Goal: Task Accomplishment & Management: Complete application form

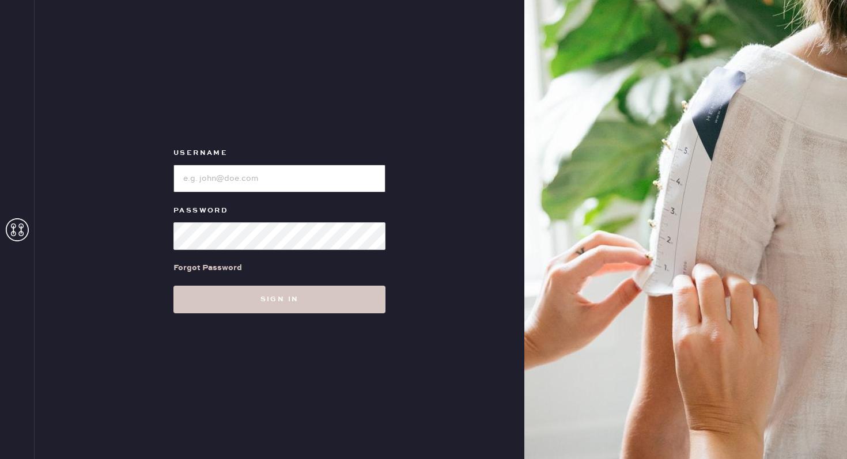
type input "reformationflatiron"
click at [221, 285] on link "Forgot Password" at bounding box center [207, 268] width 69 height 36
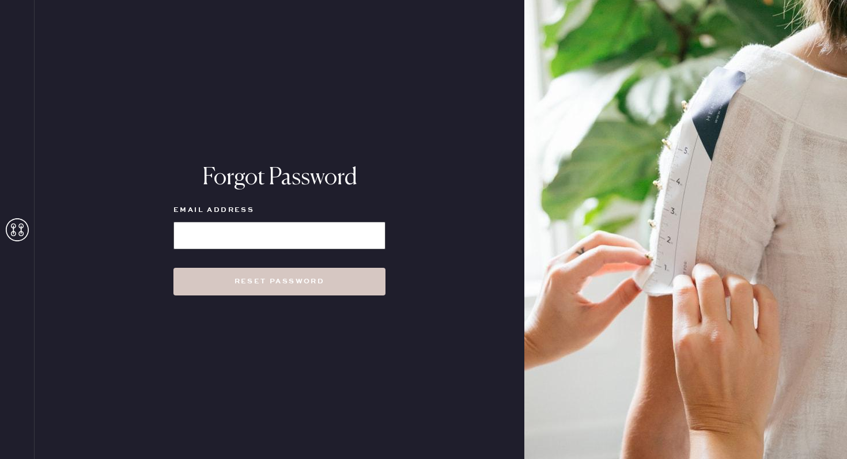
click at [241, 231] on input at bounding box center [279, 236] width 212 height 28
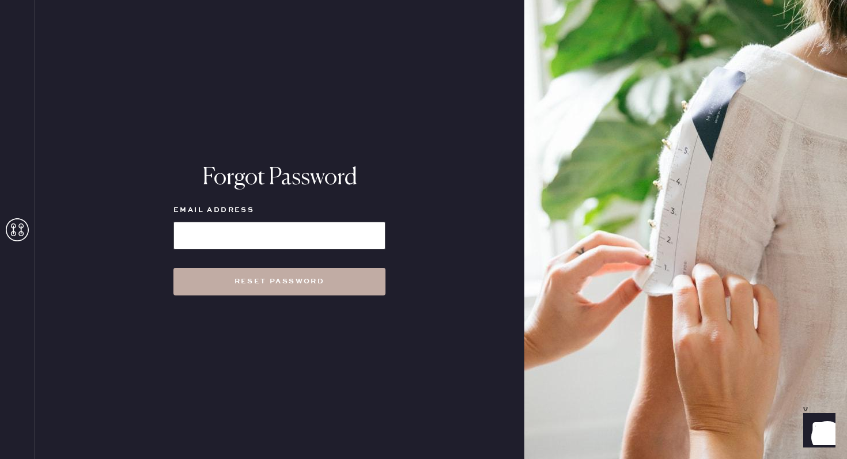
type input "reformationflatiron"
click at [249, 285] on button "Reset Password" at bounding box center [279, 282] width 212 height 28
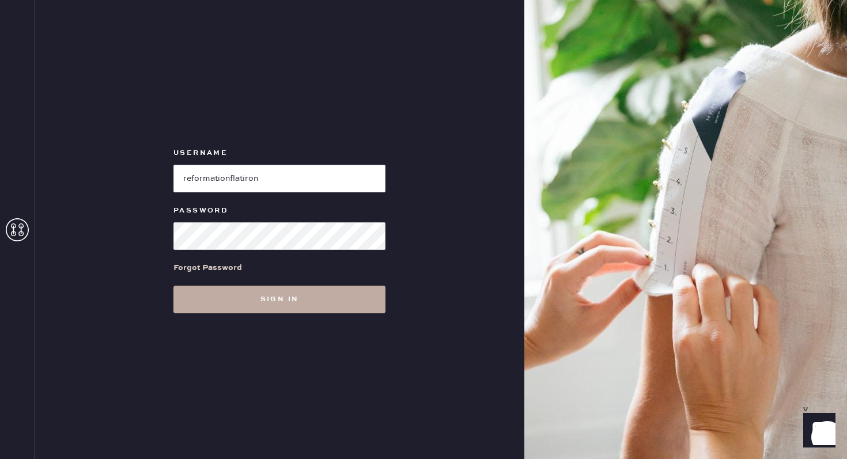
click at [202, 299] on button "Sign in" at bounding box center [279, 300] width 212 height 28
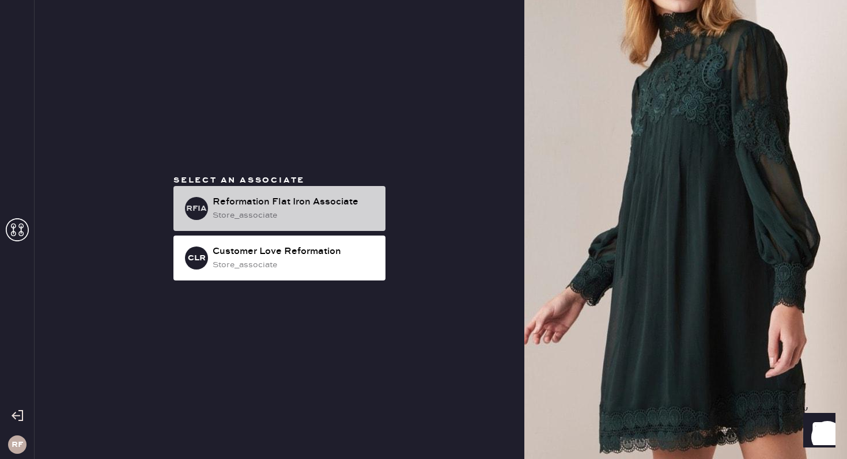
click at [298, 202] on div "Reformation Flat Iron Associate" at bounding box center [295, 202] width 164 height 14
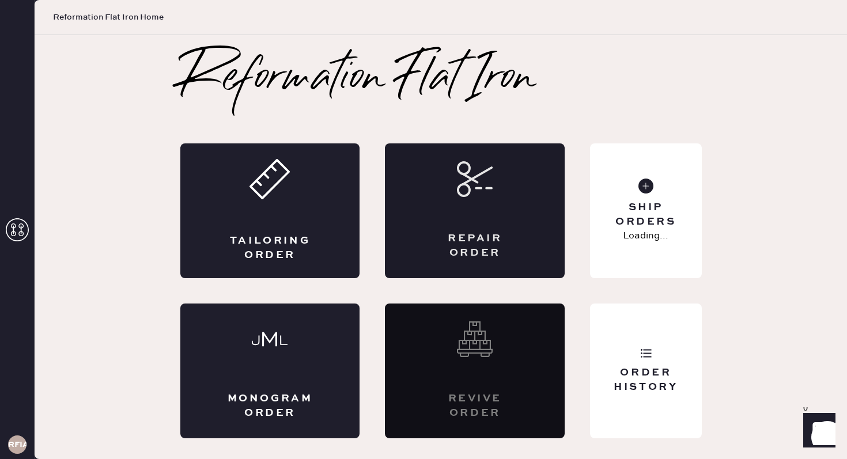
click at [453, 203] on div "Repair Order" at bounding box center [475, 210] width 180 height 135
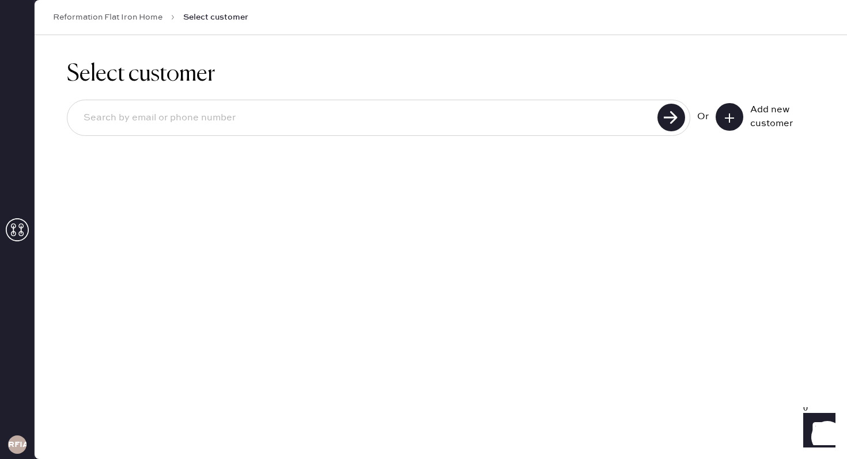
click at [732, 113] on icon at bounding box center [730, 118] width 12 height 12
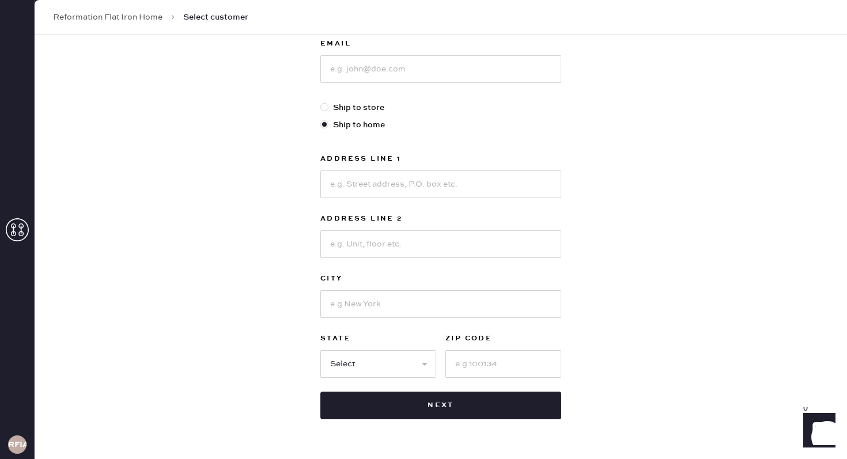
scroll to position [290, 0]
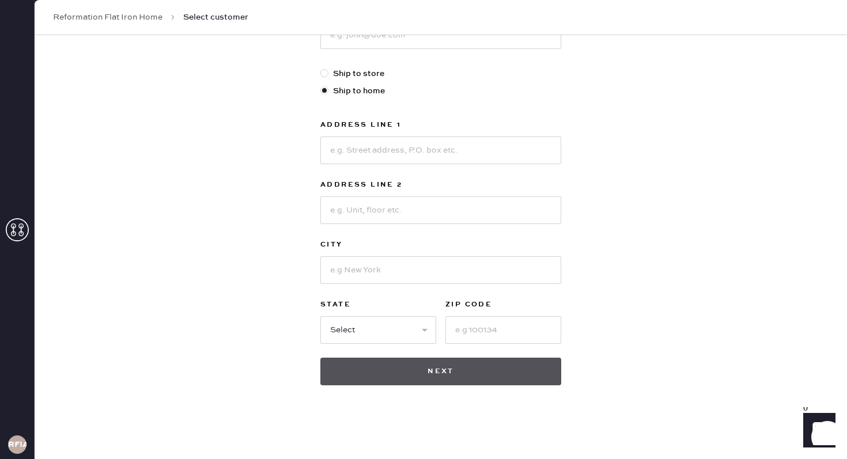
click at [425, 374] on button "Next" at bounding box center [440, 372] width 241 height 28
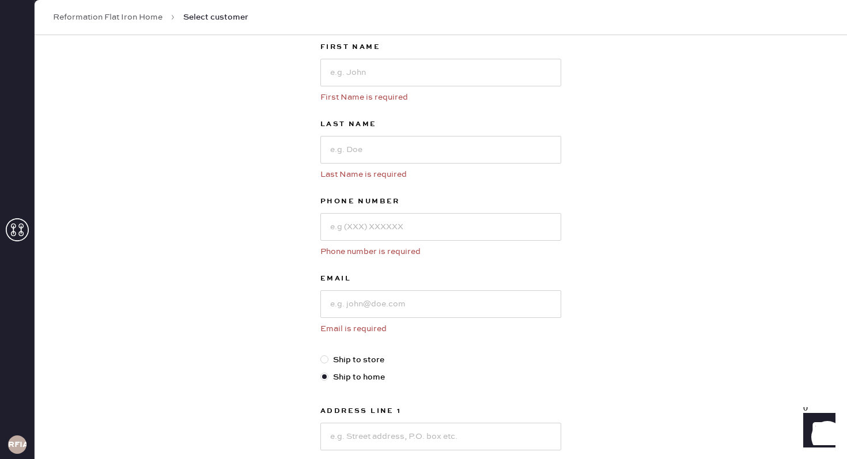
scroll to position [0, 0]
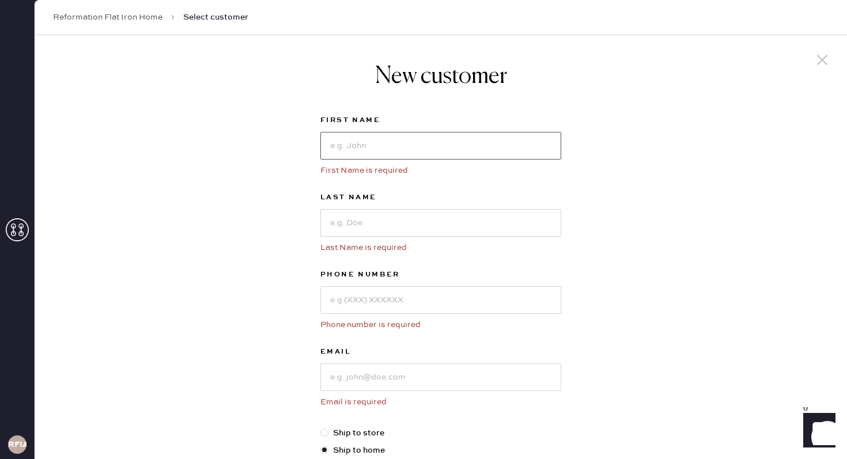
click at [427, 139] on input at bounding box center [440, 146] width 241 height 28
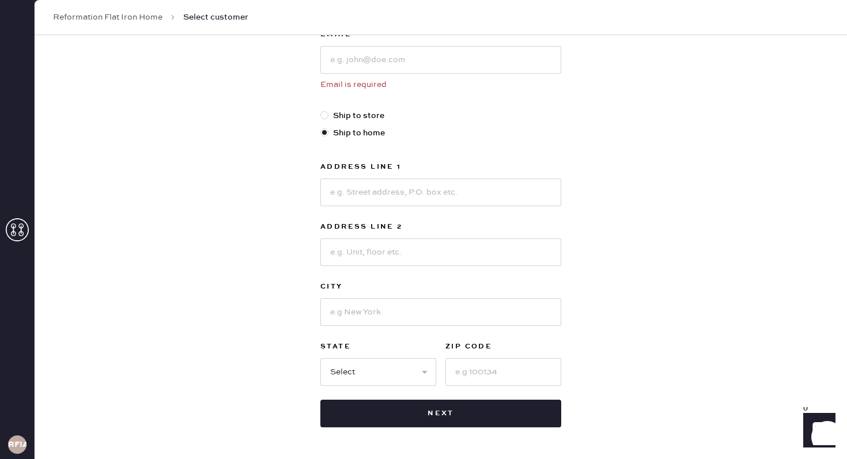
click at [604, 112] on div "New customer First Name First Name is required Last Name Last Name is required …" at bounding box center [441, 110] width 812 height 784
click at [603, 112] on div "New customer First Name First Name is required Last Name Last Name is required …" at bounding box center [441, 110] width 812 height 784
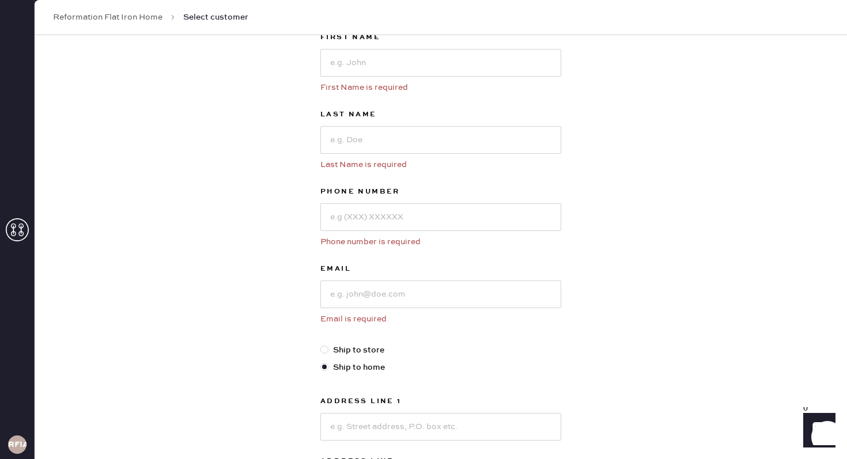
scroll to position [84, 0]
click at [343, 350] on label "Ship to store" at bounding box center [440, 349] width 241 height 13
click at [321, 343] on input "Ship to store" at bounding box center [320, 343] width 1 height 1
radio input "true"
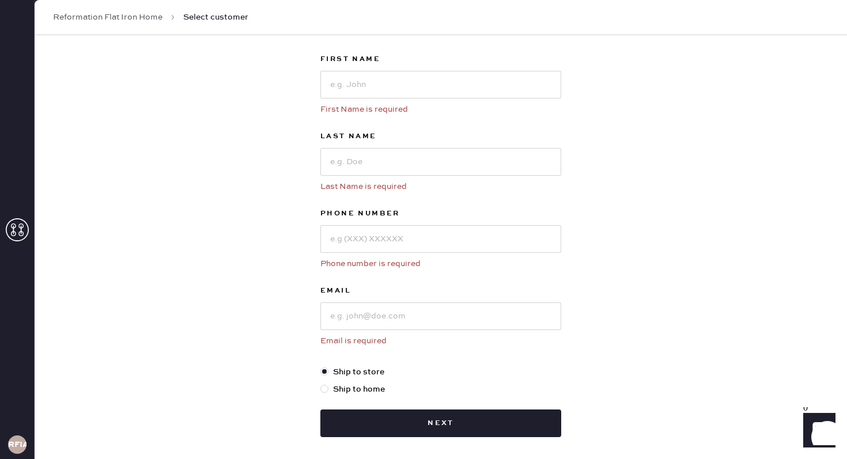
scroll to position [62, 0]
click at [399, 100] on div "First Name First Name is required" at bounding box center [440, 90] width 241 height 77
click at [383, 88] on input at bounding box center [440, 84] width 241 height 28
type input "[PERSON_NAME]"
click at [333, 162] on input at bounding box center [440, 161] width 241 height 28
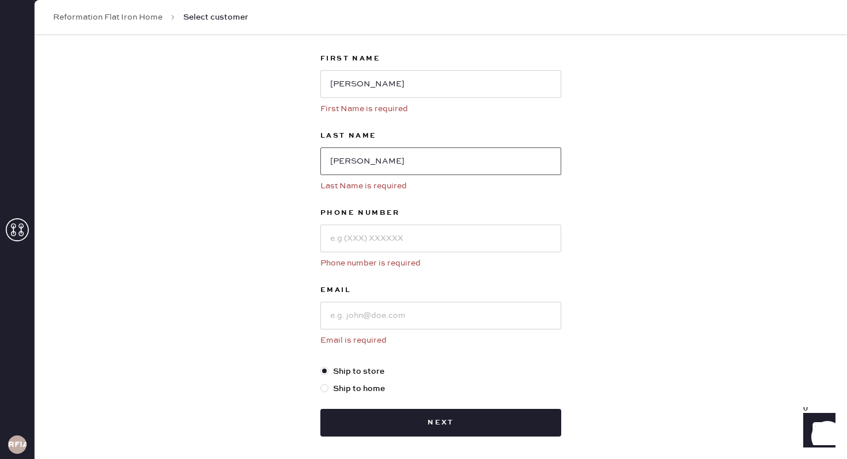
type input "[PERSON_NAME]"
click at [343, 239] on input at bounding box center [440, 239] width 241 height 28
type input "3104674448"
click at [343, 323] on input at bounding box center [440, 316] width 241 height 28
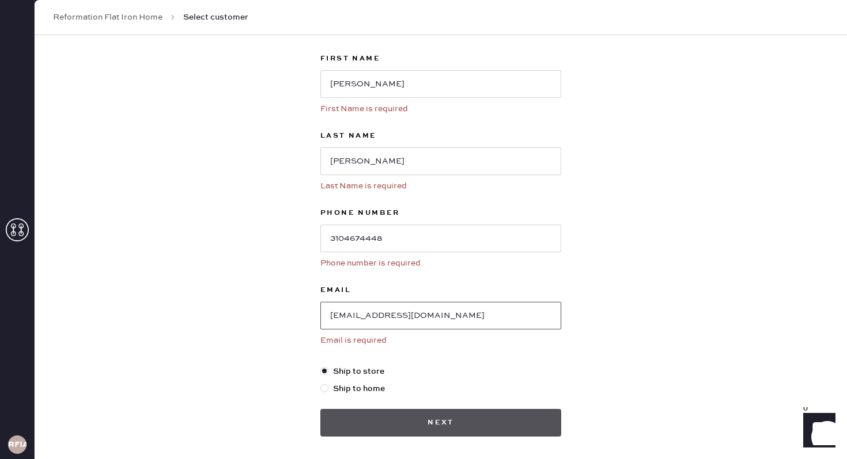
type input "[EMAIL_ADDRESS][DOMAIN_NAME]"
click at [388, 431] on button "Next" at bounding box center [440, 423] width 241 height 28
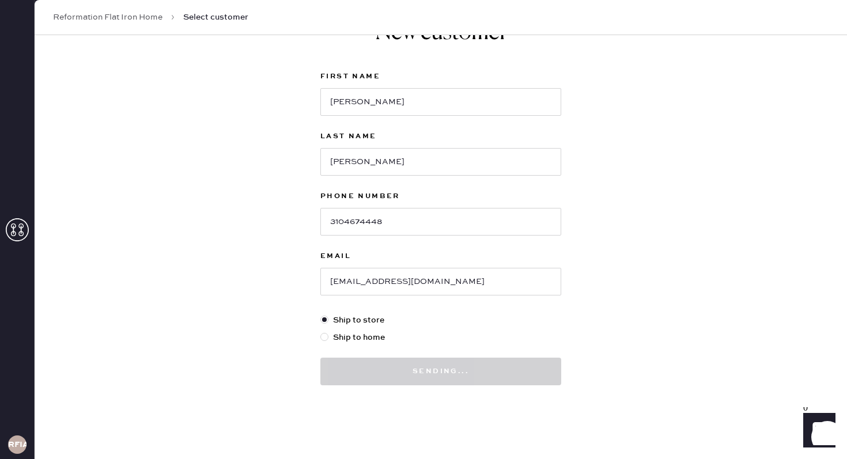
scroll to position [44, 0]
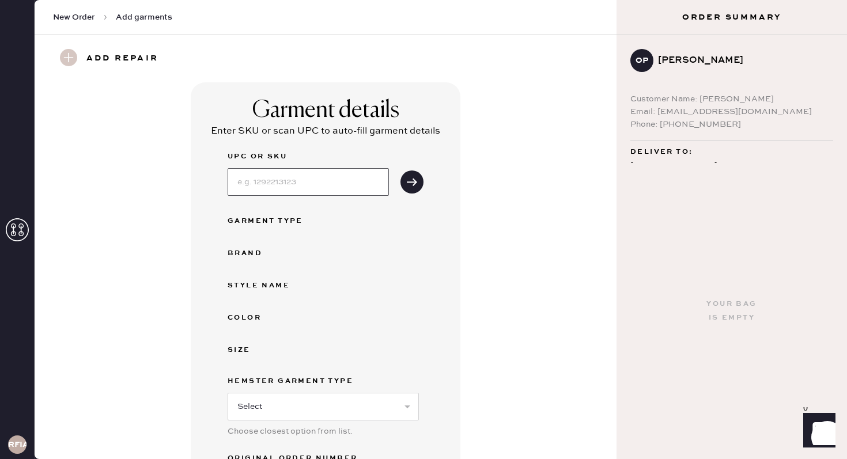
click at [260, 191] on input at bounding box center [308, 182] width 161 height 28
type input "1314838PIB000"
click at [413, 190] on button "submit" at bounding box center [411, 182] width 23 height 23
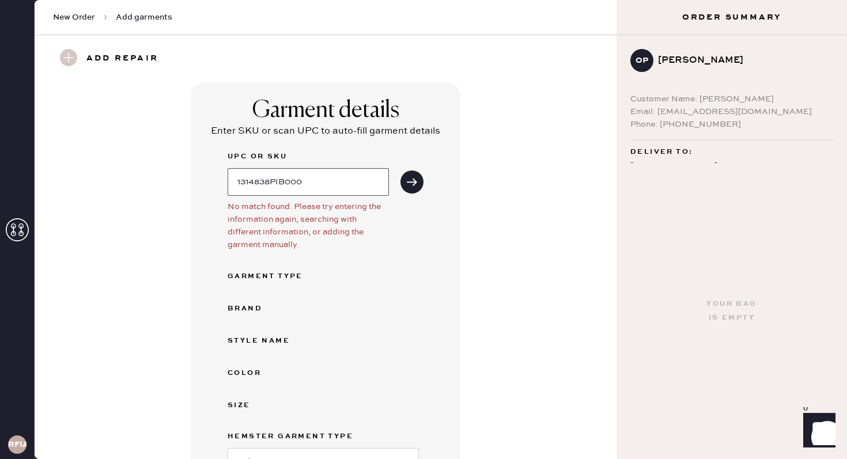
click at [320, 180] on input "1314838PIB000" at bounding box center [308, 182] width 161 height 28
click at [411, 182] on use "submit" at bounding box center [412, 181] width 10 height 7
click at [301, 185] on input "1314838IB000" at bounding box center [308, 182] width 161 height 28
type input "1314838IB000"
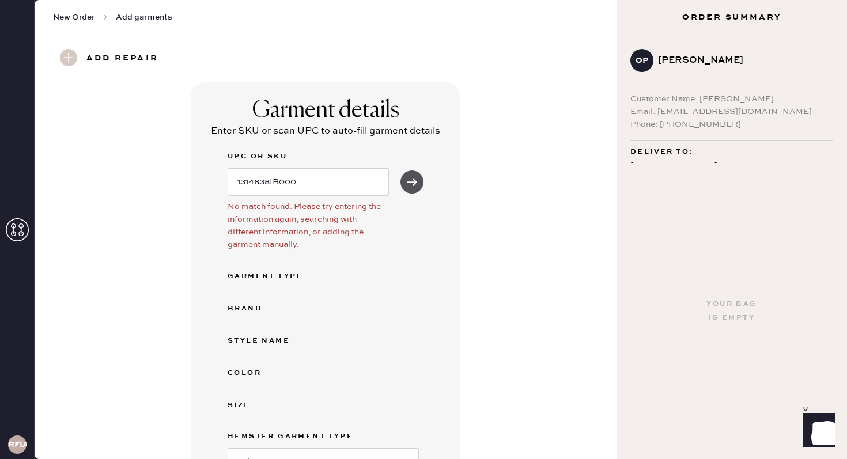
click at [413, 183] on icon "submit" at bounding box center [412, 182] width 12 height 12
click at [326, 179] on input "1314838IB000" at bounding box center [308, 182] width 161 height 28
type input "V"
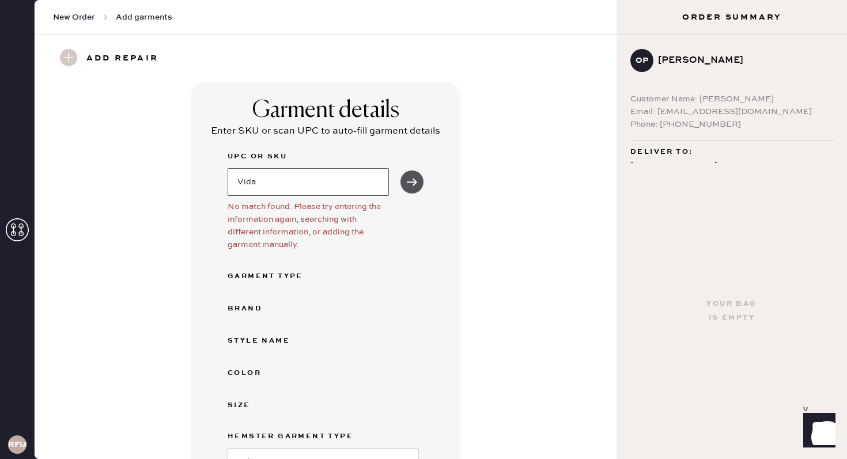
type input "Vida"
click at [415, 182] on use "submit" at bounding box center [412, 181] width 10 height 7
click at [313, 192] on input "Vida" at bounding box center [308, 182] width 161 height 28
type input "1314838PIB000"
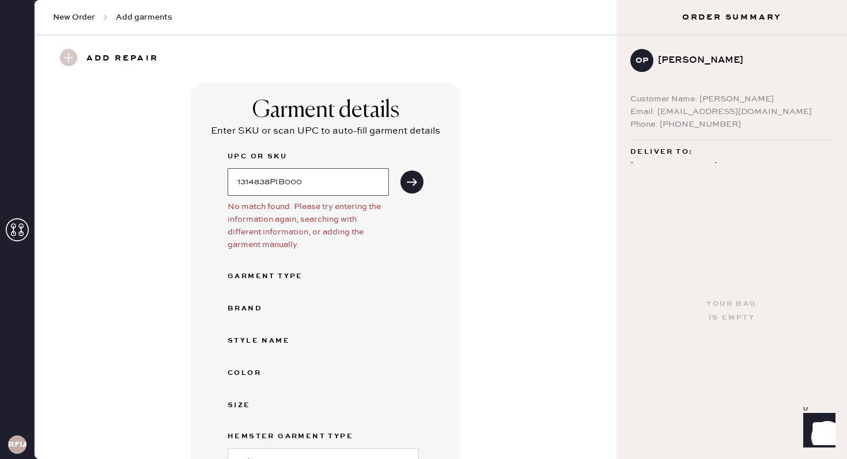
click at [400, 171] on button "submit" at bounding box center [411, 182] width 23 height 23
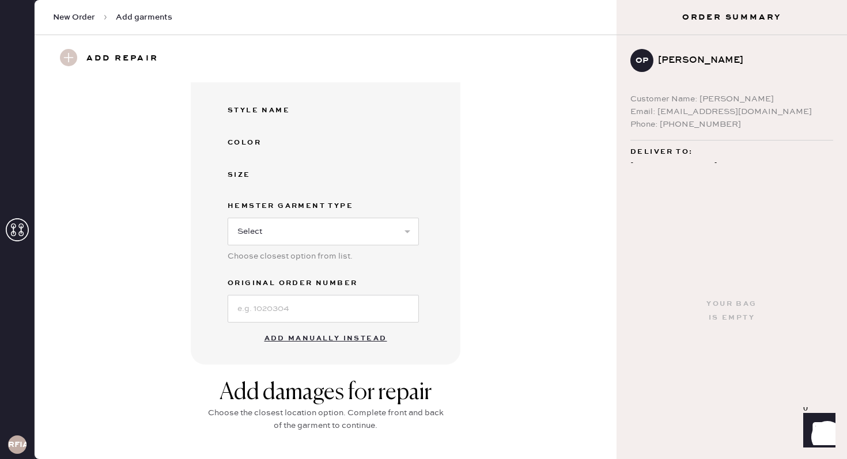
scroll to position [256, 0]
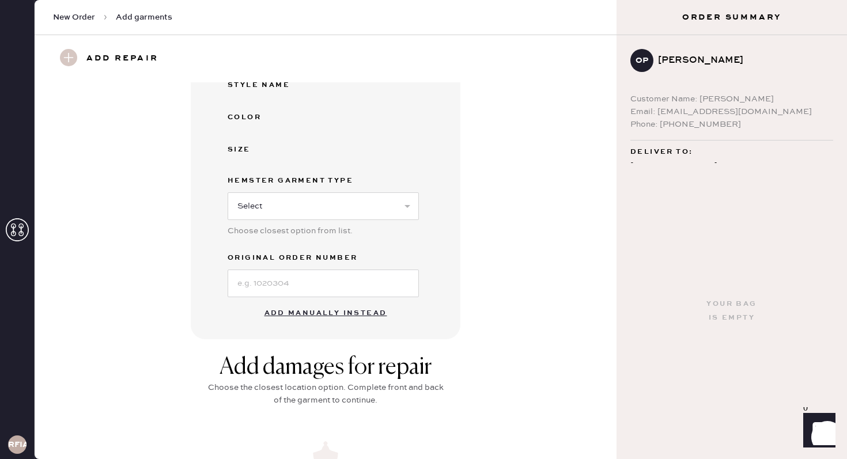
click at [298, 313] on button "Add manually instead" at bounding box center [326, 313] width 137 height 23
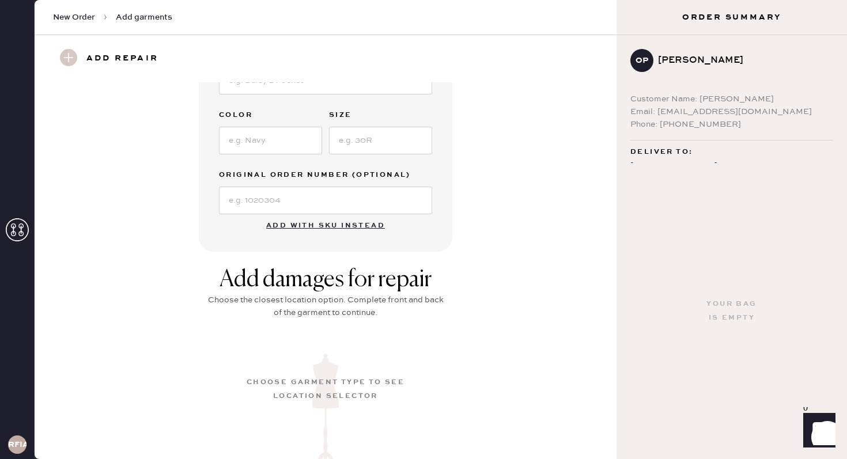
scroll to position [230, 0]
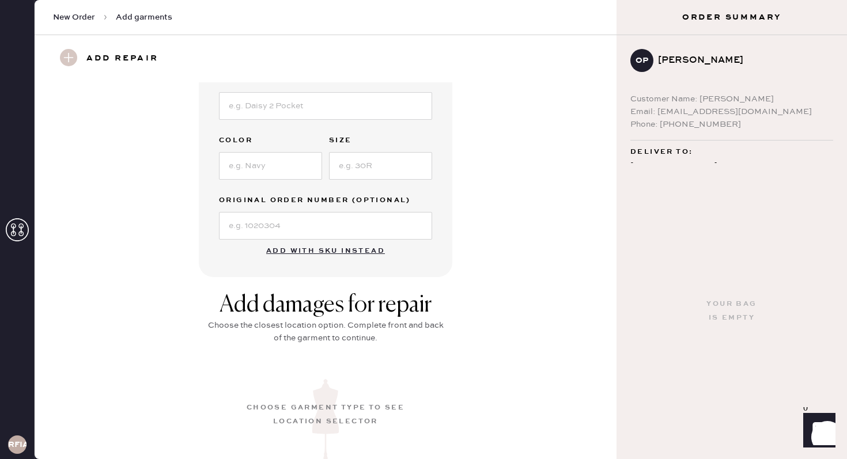
click at [129, 323] on div "Add damages for repair Choose the closest location option. Complete front and b…" at bounding box center [325, 419] width 540 height 255
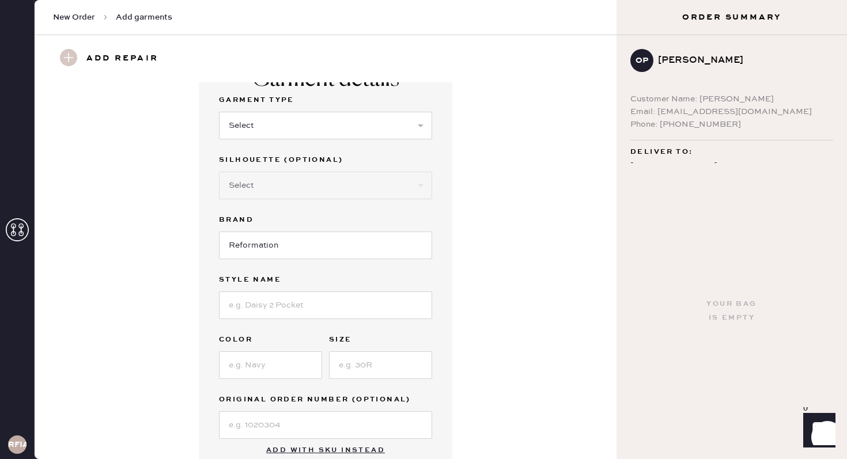
scroll to position [0, 0]
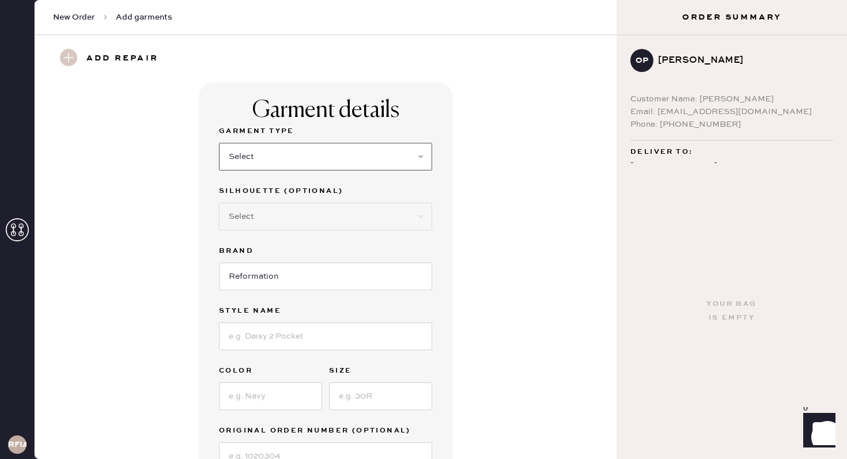
click at [266, 143] on select "Select Basic Skirt Jeans Leggings Pants Shorts Basic Sleeved Dress Basic Sleeve…" at bounding box center [325, 157] width 213 height 28
select select "4"
click at [219, 143] on select "Select Basic Skirt Jeans Leggings Pants Shorts Basic Sleeved Dress Basic Sleeve…" at bounding box center [325, 157] width 213 height 28
click at [288, 213] on select "Select Joggers Shorts Cropped Flare Boot Cut Straight Skinny Other" at bounding box center [325, 217] width 213 height 28
select select "other"
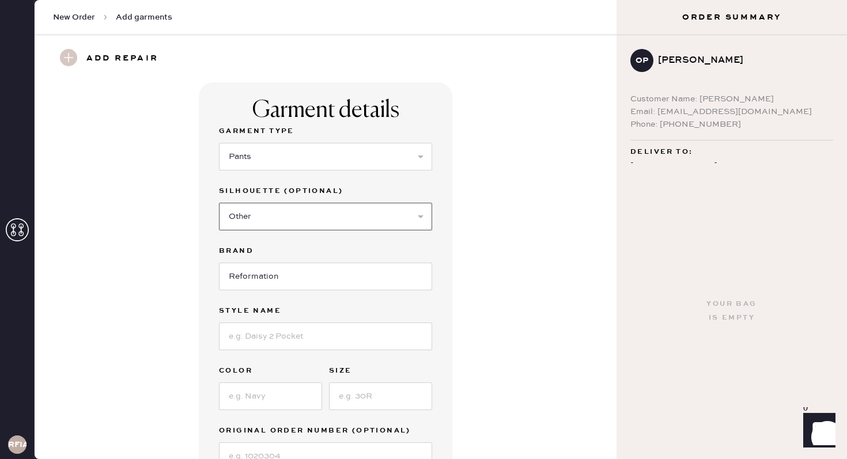
click at [219, 203] on select "Select Joggers Shorts Cropped Flare Boot Cut Straight Skinny Other" at bounding box center [325, 217] width 213 height 28
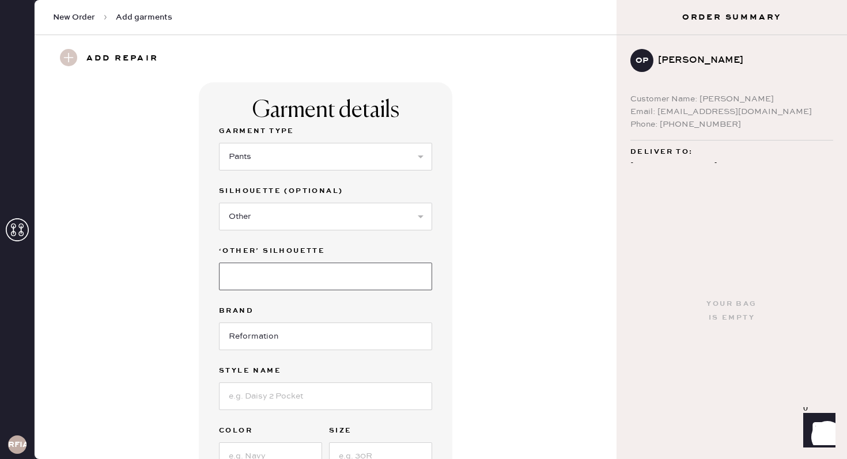
click at [275, 278] on input at bounding box center [325, 277] width 213 height 28
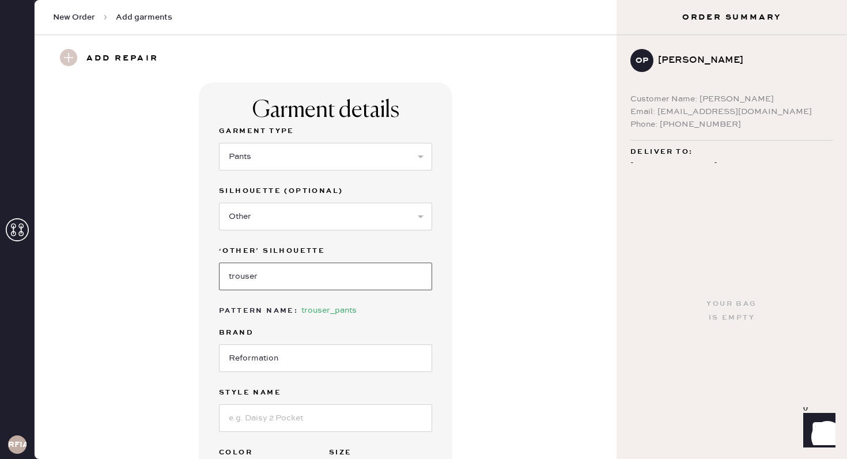
scroll to position [60, 0]
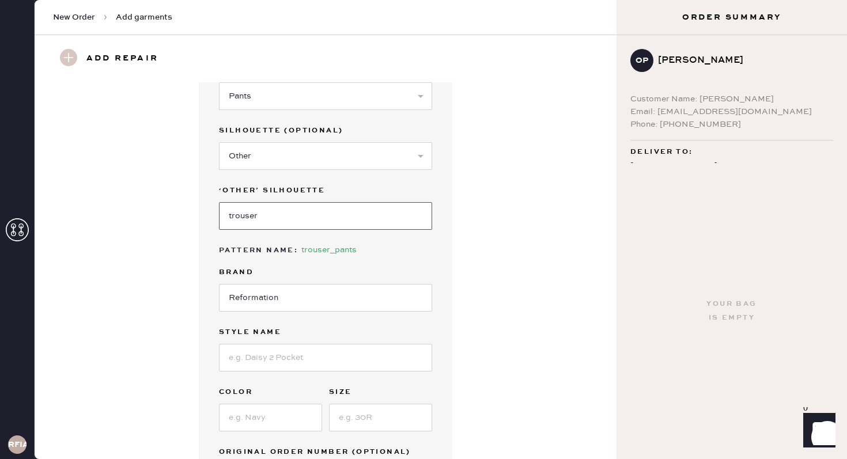
type input "trouser"
click at [327, 357] on input at bounding box center [325, 358] width 213 height 28
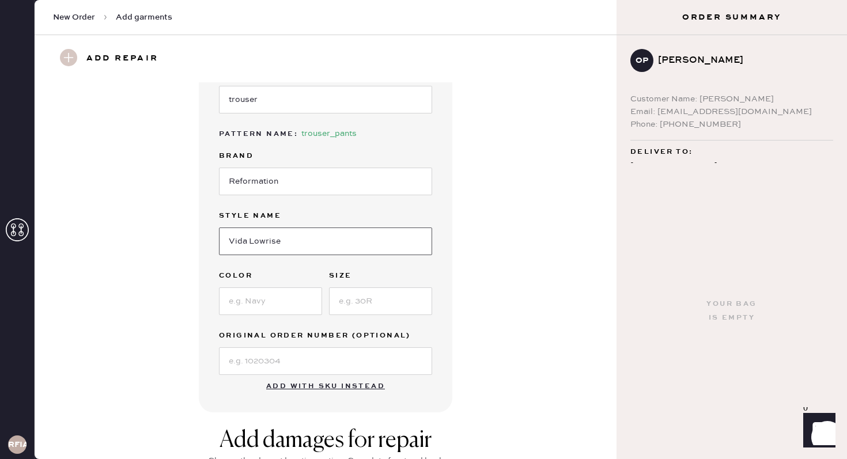
scroll to position [194, 0]
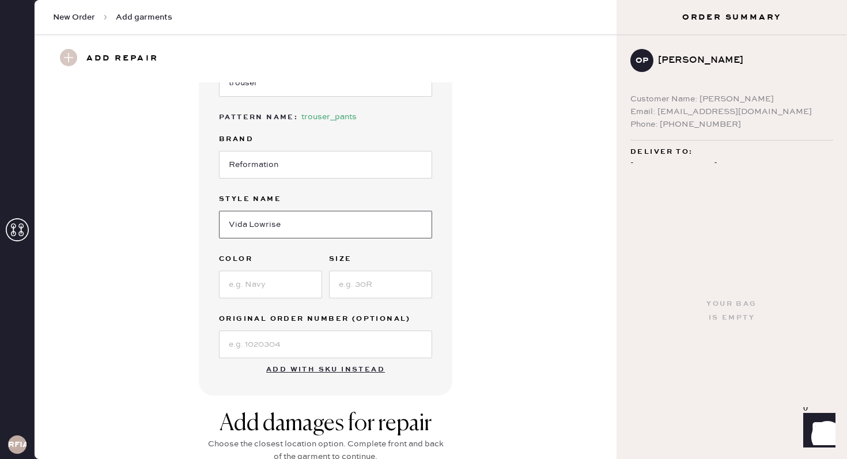
type input "Vida Lowrise"
click at [255, 289] on input at bounding box center [270, 285] width 103 height 28
type input "Black"
click at [387, 285] on input at bounding box center [380, 285] width 103 height 28
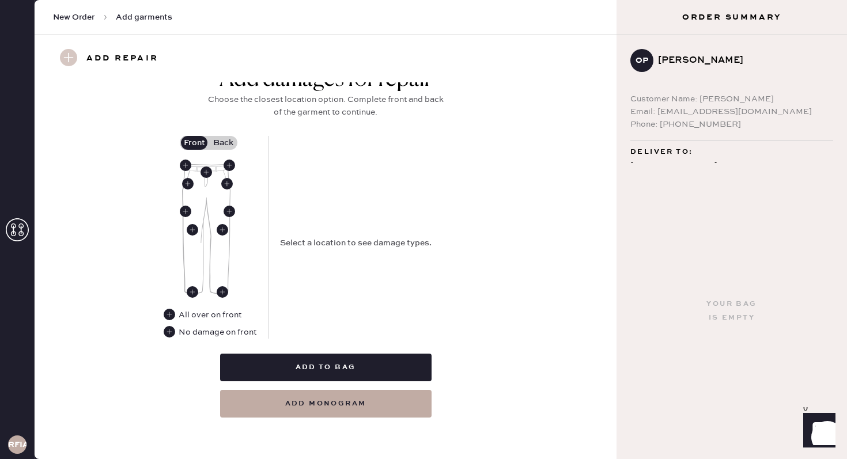
scroll to position [538, 0]
type input "0"
click at [191, 291] on use at bounding box center [193, 292] width 12 height 12
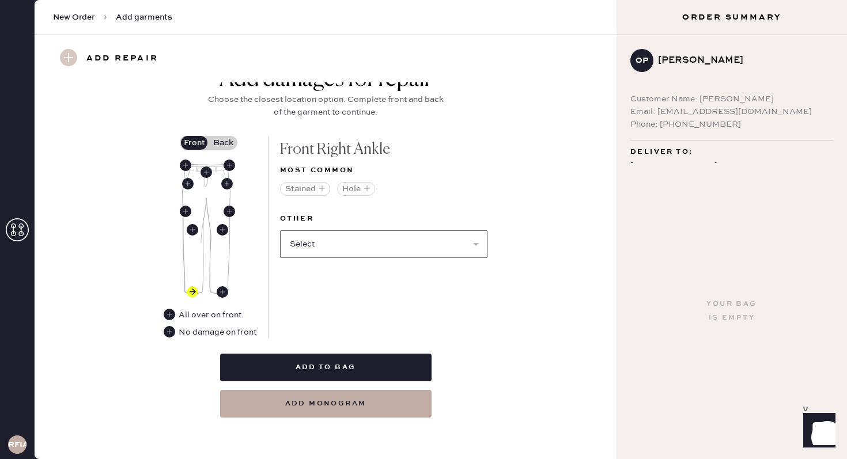
click at [366, 237] on select "Select Broken / Ripped Hem Broken Beads Broken Belt Loop Broken Button Broken E…" at bounding box center [383, 244] width 207 height 28
select select "1706"
click at [280, 230] on select "Select Broken / Ripped Hem Broken Beads Broken Belt Loop Broken Button Broken E…" at bounding box center [383, 244] width 207 height 28
click at [220, 291] on use at bounding box center [223, 292] width 12 height 12
click at [350, 250] on select "Select Broken / Ripped Hem Broken Beads Broken Belt Loop Broken Button Broken E…" at bounding box center [383, 244] width 207 height 28
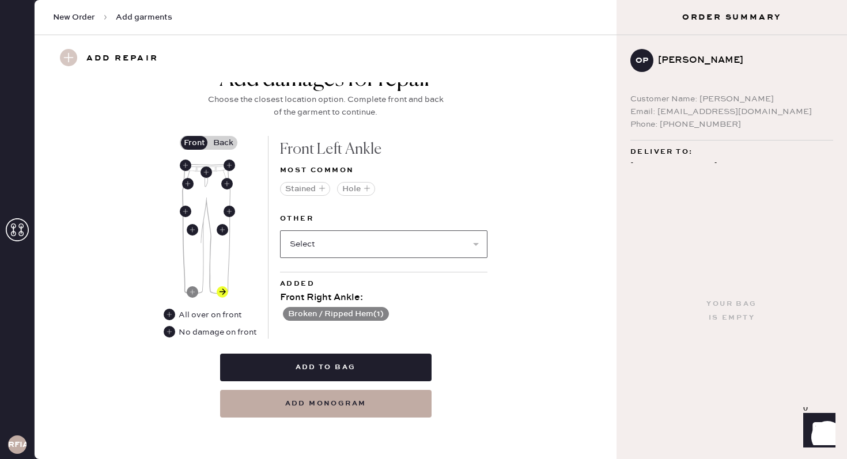
select select "1706"
click at [280, 230] on select "Select Broken / Ripped Hem Broken Beads Broken Belt Loop Broken Button Broken E…" at bounding box center [383, 244] width 207 height 28
select select
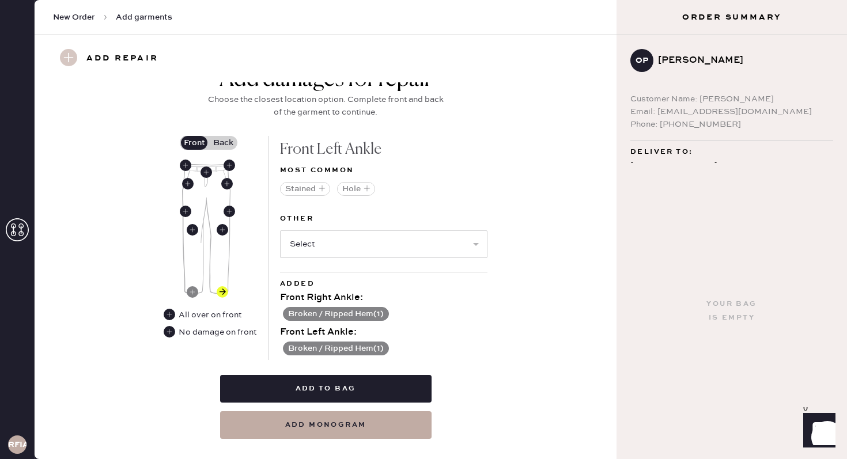
click at [220, 147] on label "Back" at bounding box center [223, 143] width 29 height 14
click at [223, 143] on input "Back" at bounding box center [223, 143] width 0 height 0
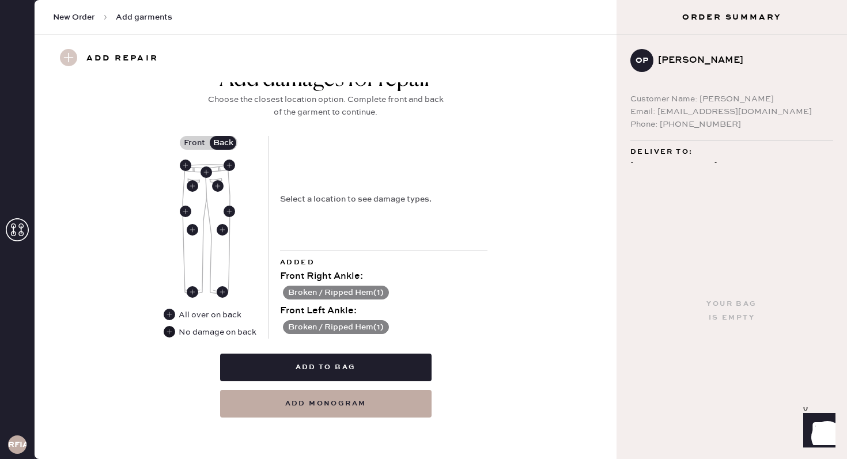
click at [173, 330] on use at bounding box center [170, 332] width 12 height 12
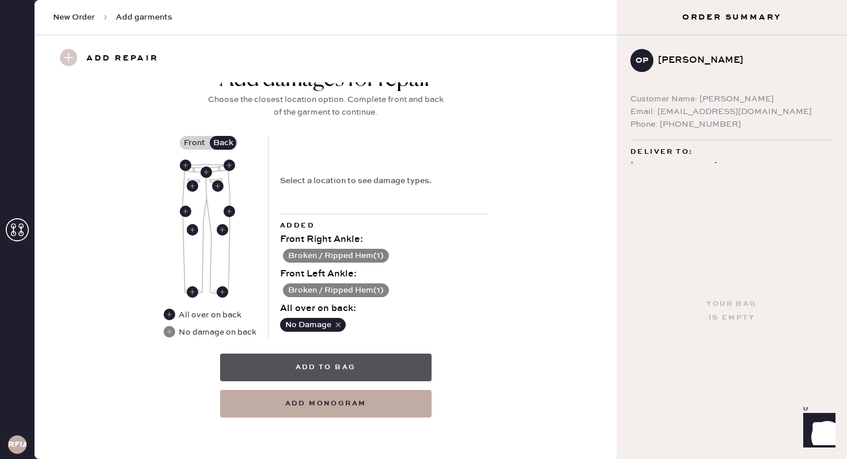
click at [379, 371] on button "Add to bag" at bounding box center [325, 368] width 211 height 28
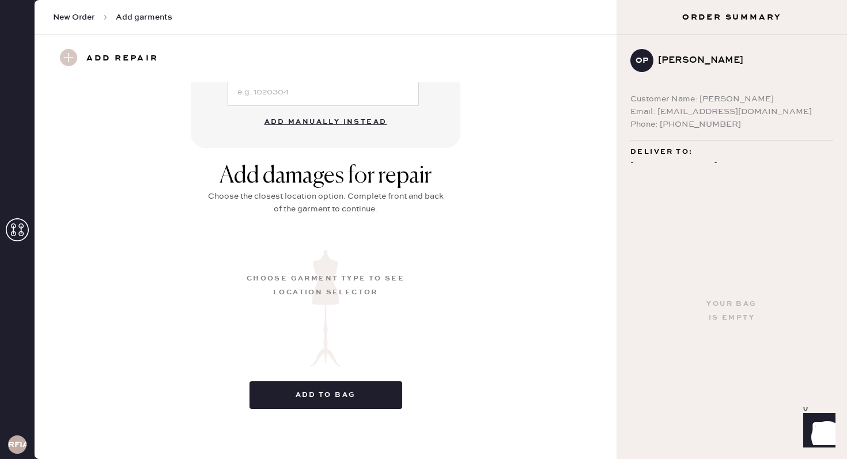
scroll to position [108, 0]
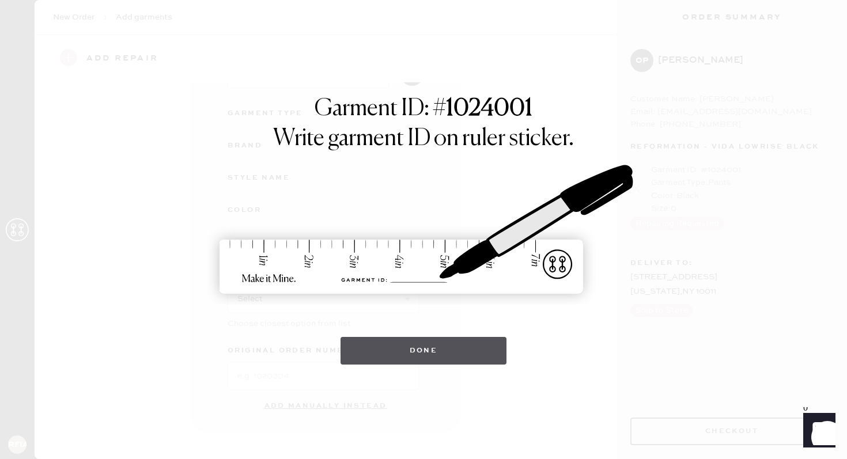
click at [462, 349] on button "Done" at bounding box center [424, 351] width 167 height 28
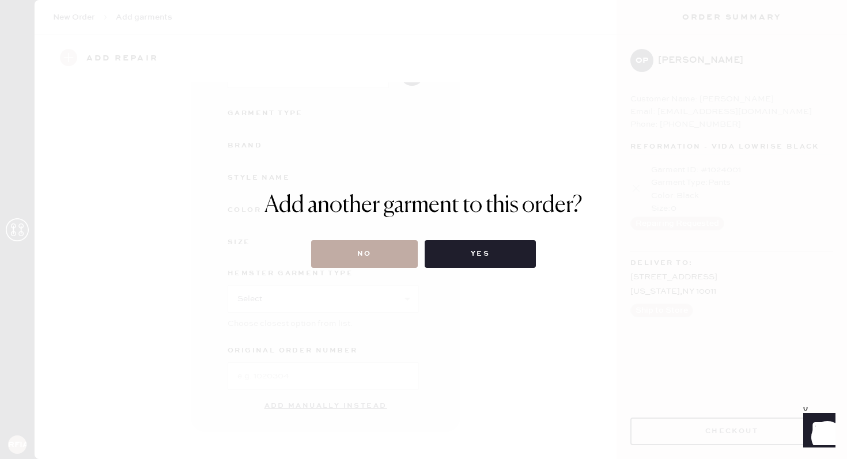
click at [337, 245] on button "No" at bounding box center [364, 254] width 107 height 28
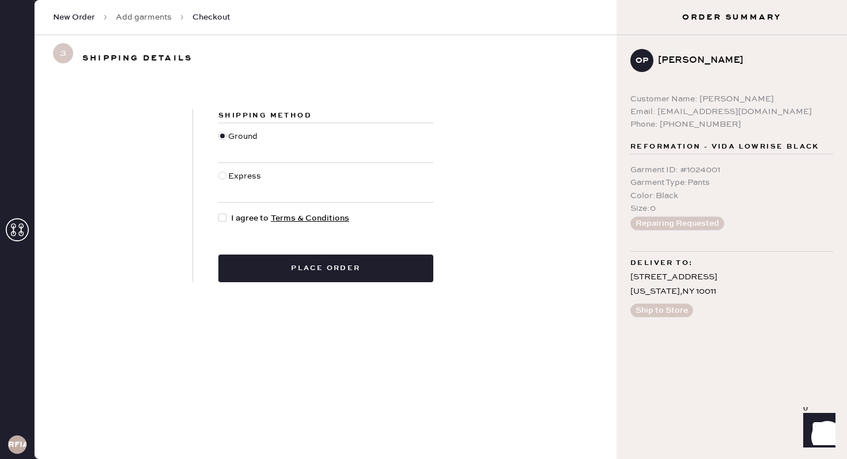
click at [225, 218] on div at bounding box center [222, 218] width 8 height 8
click at [219, 213] on input "I agree to Terms & Conditions" at bounding box center [218, 212] width 1 height 1
checkbox input "true"
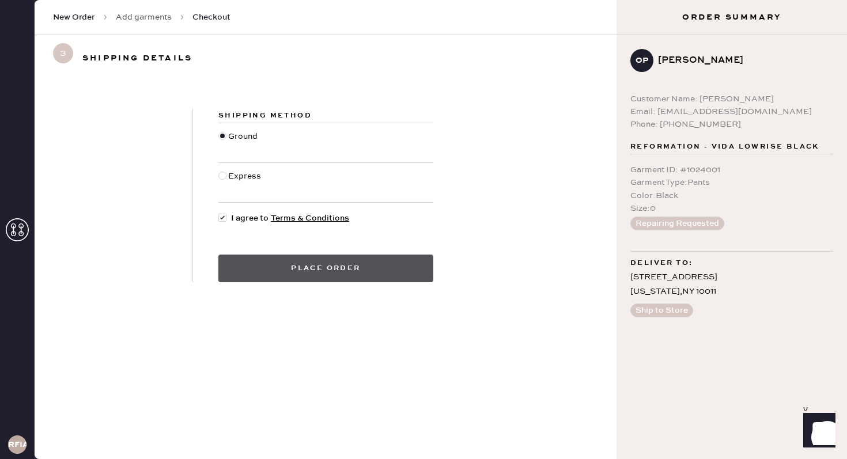
click at [277, 265] on button "Place order" at bounding box center [325, 269] width 215 height 28
